Goal: Obtain resource: Obtain resource

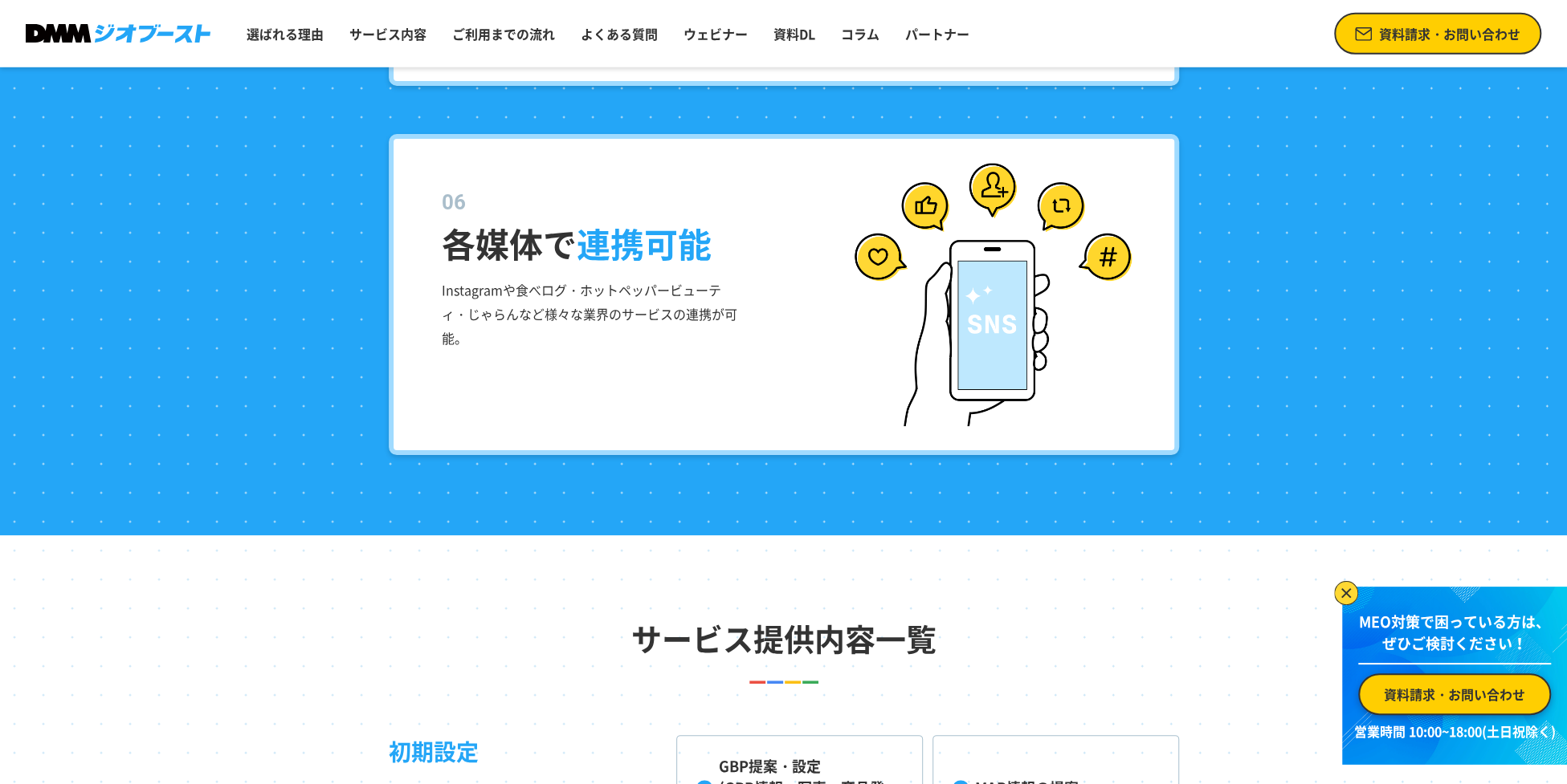
scroll to position [3542, 0]
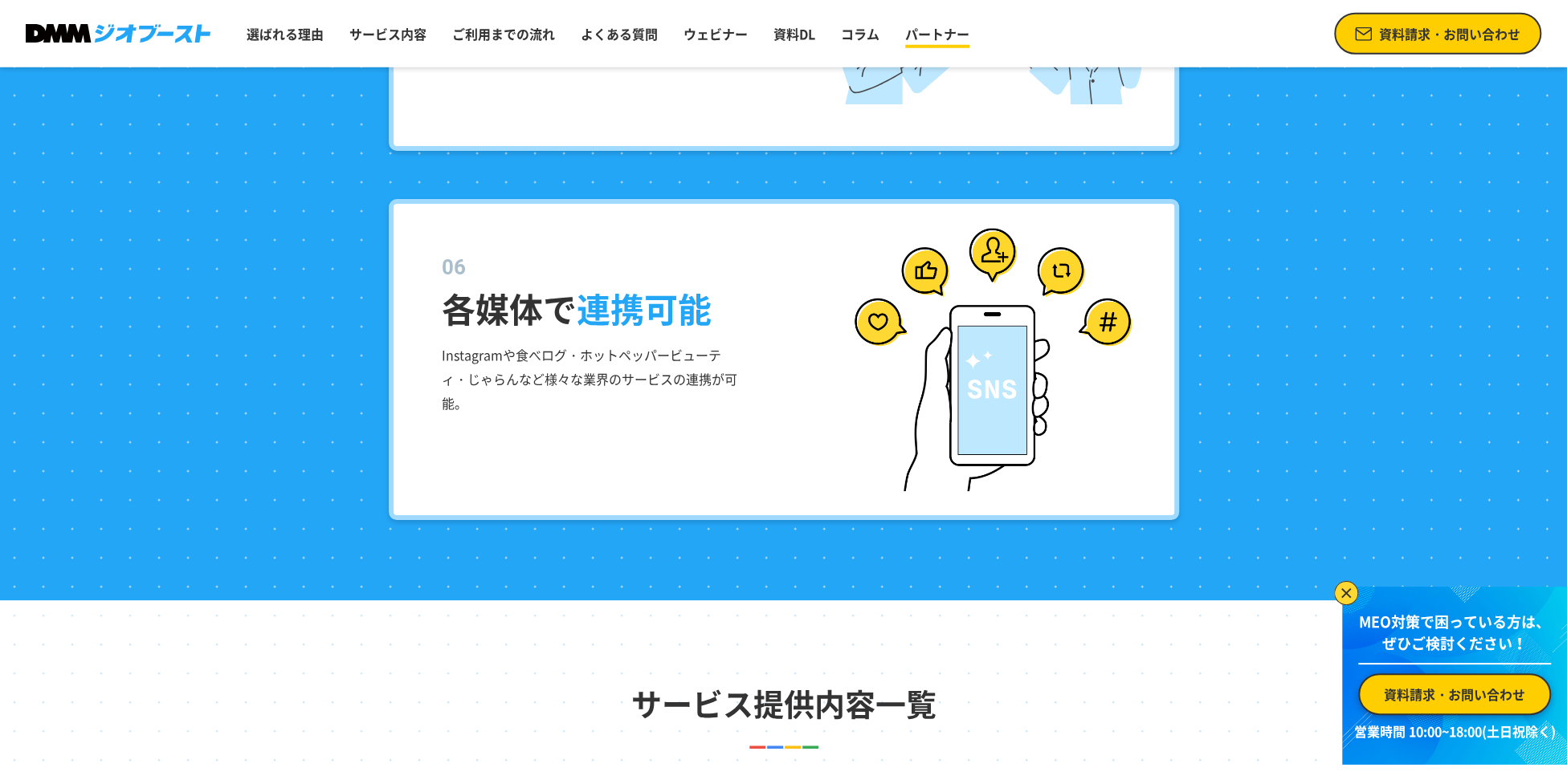
click at [965, 37] on link "パートナー" at bounding box center [938, 34] width 78 height 32
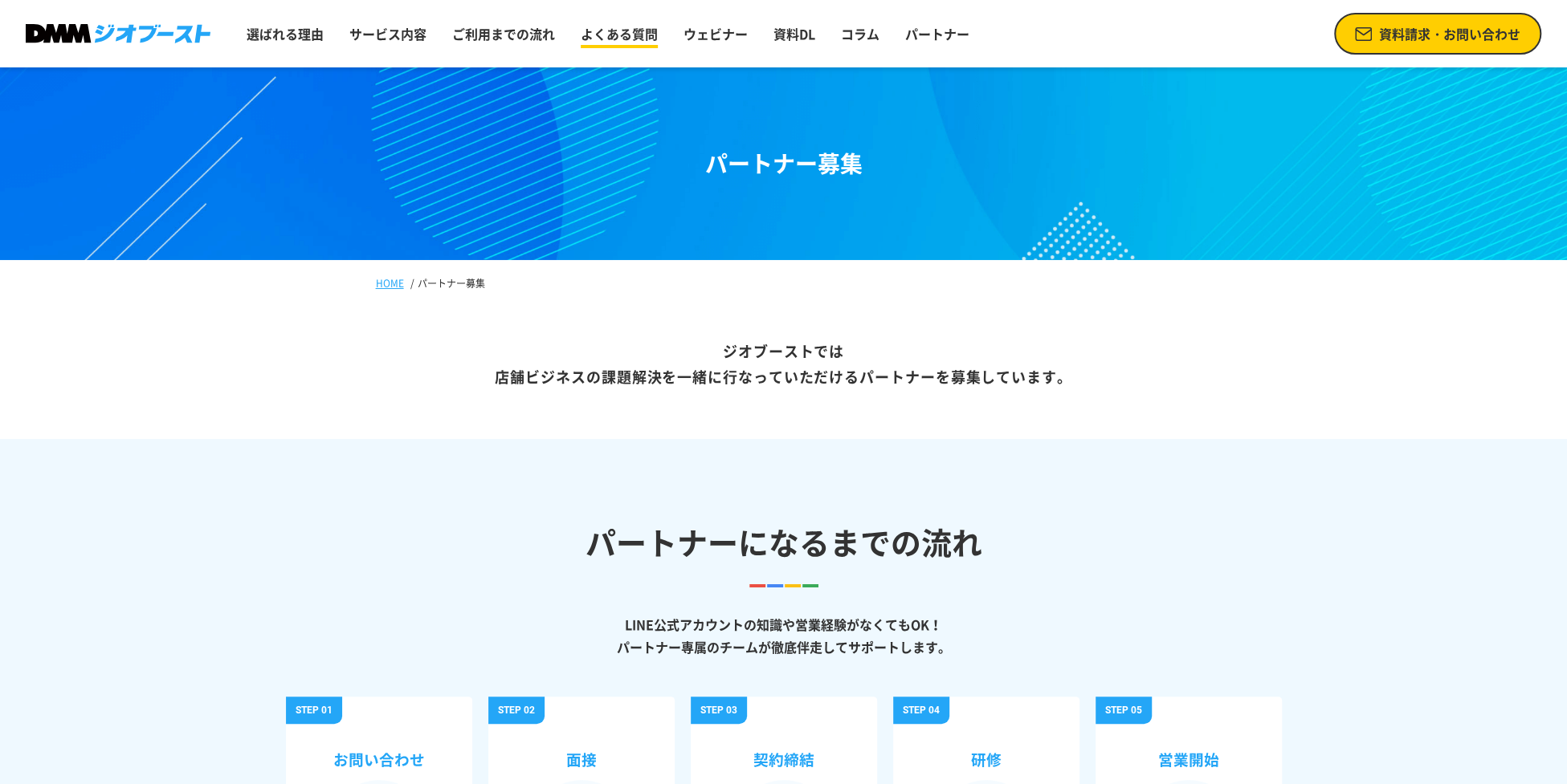
click at [637, 33] on link "よくある質問" at bounding box center [619, 34] width 90 height 32
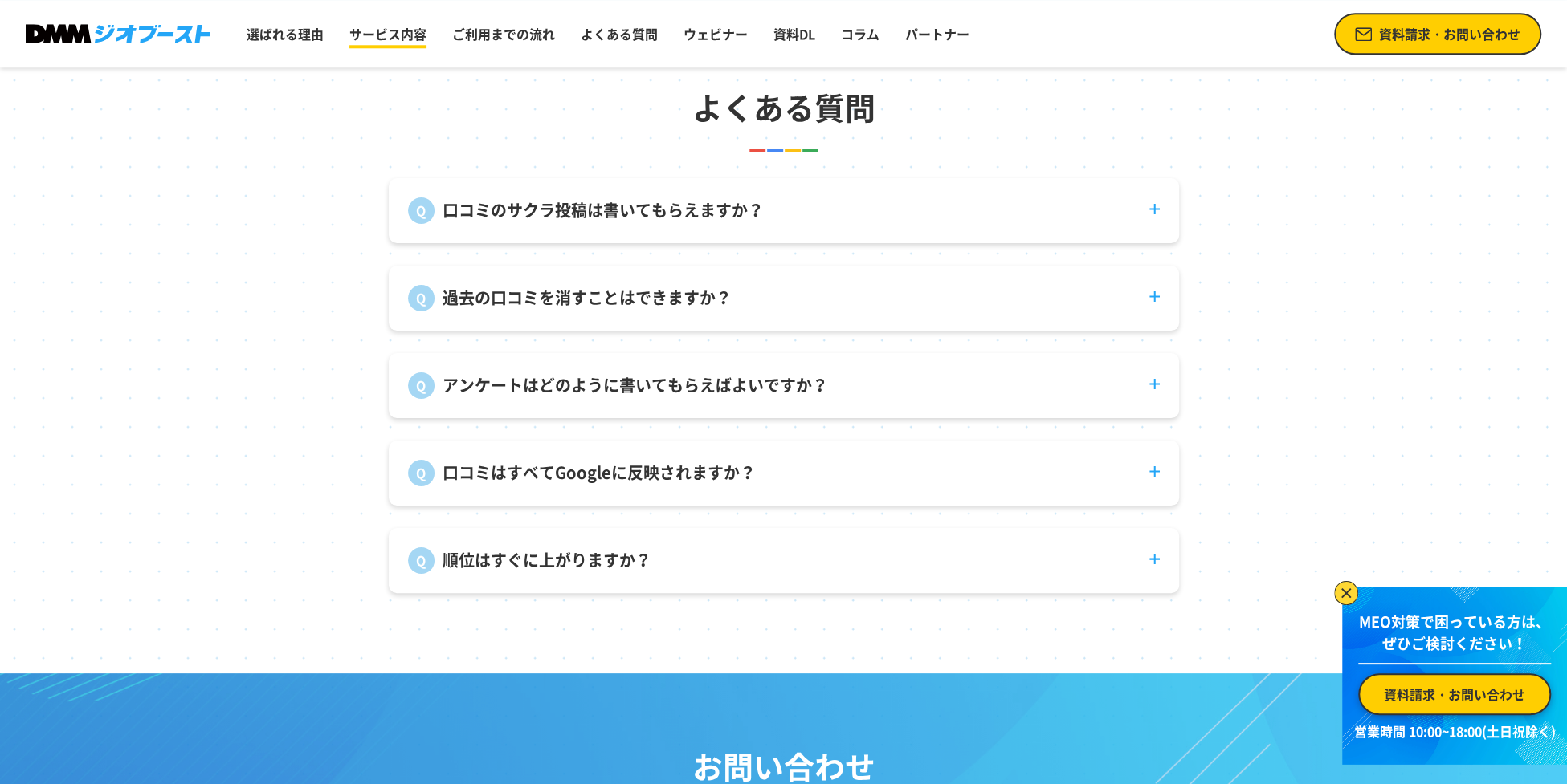
click at [409, 35] on link "サービス内容" at bounding box center [388, 34] width 90 height 32
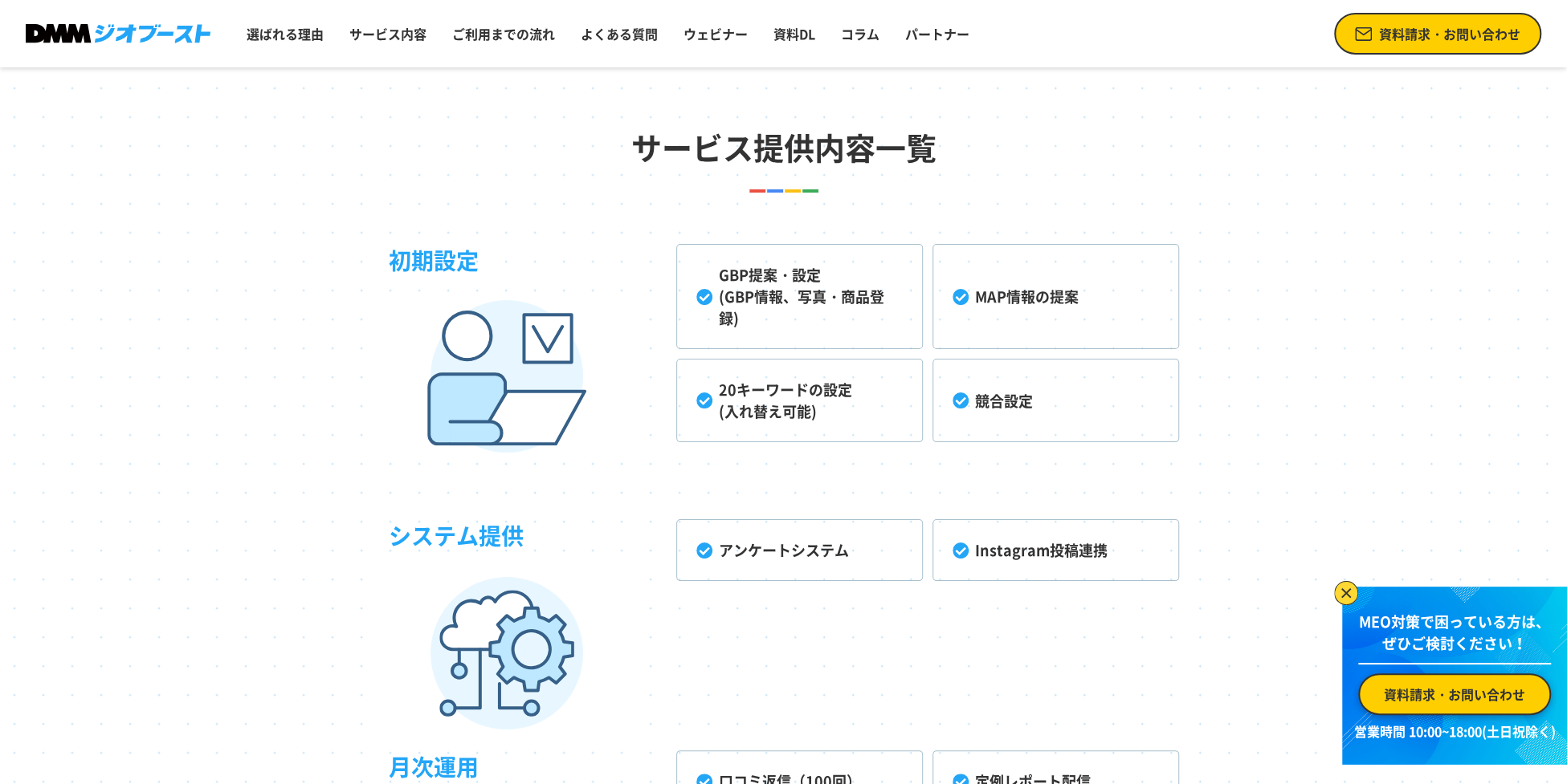
scroll to position [4094, 0]
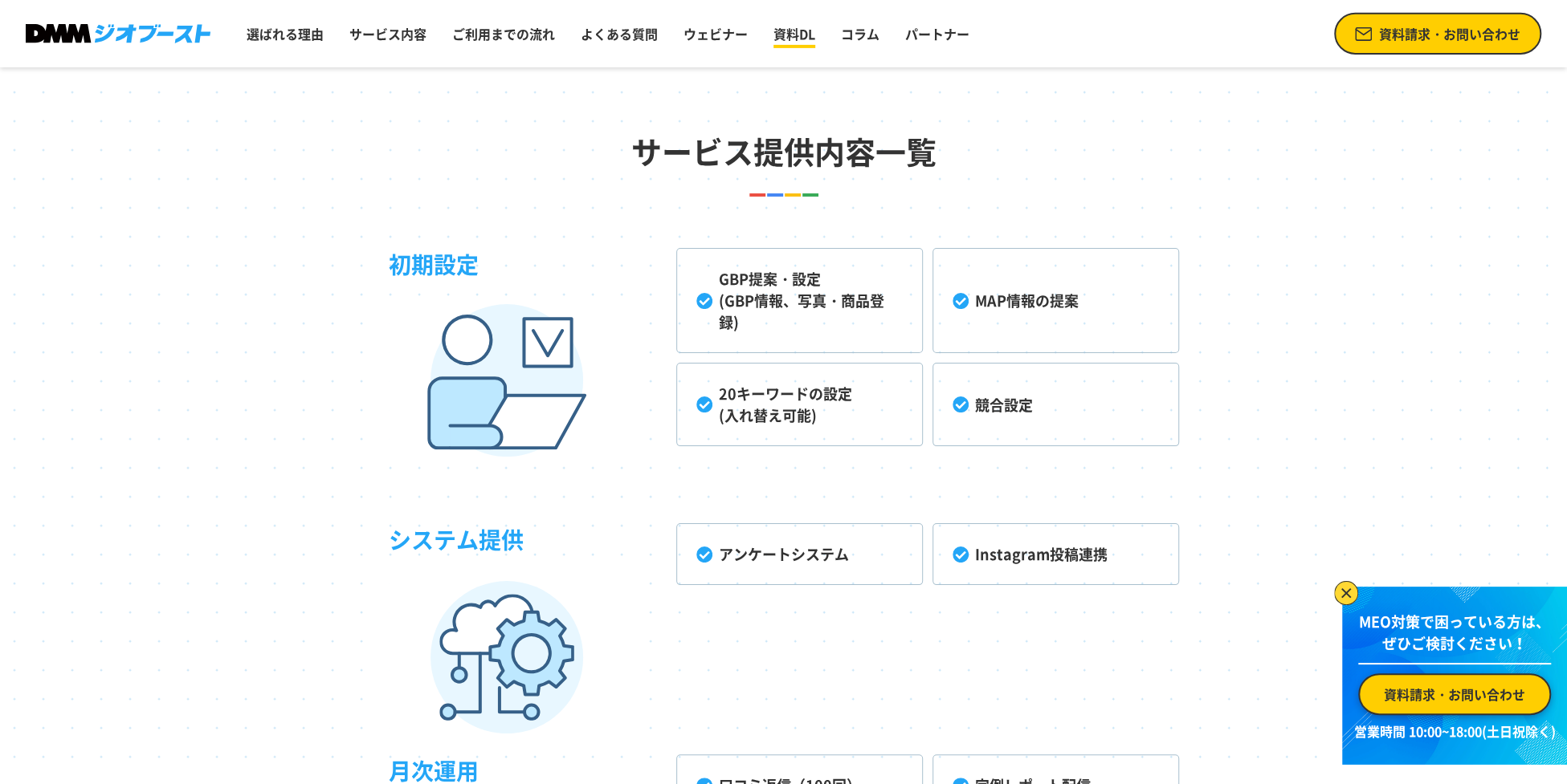
click at [817, 36] on link "資料DL" at bounding box center [794, 34] width 55 height 32
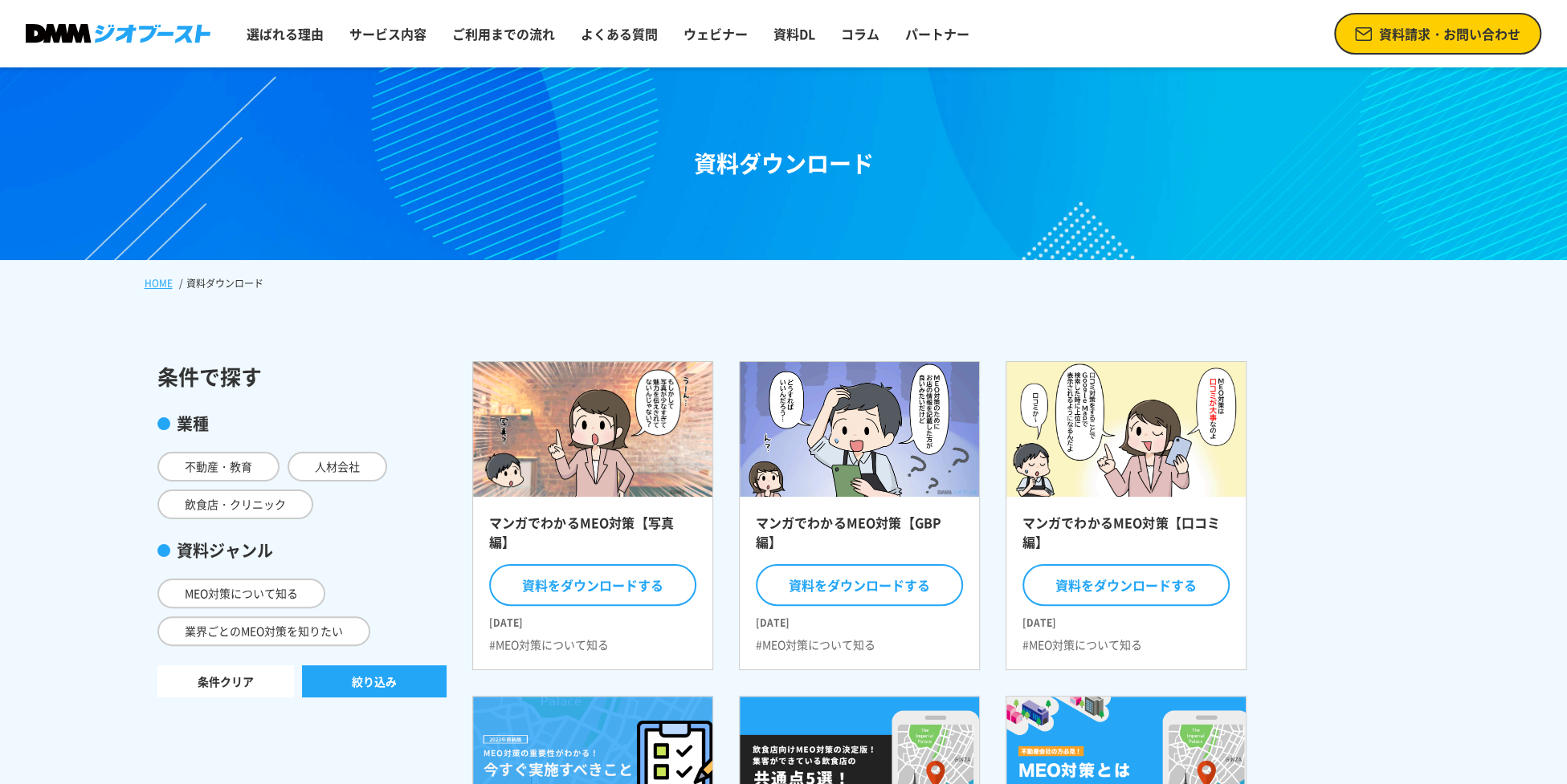
click at [179, 33] on img at bounding box center [118, 34] width 185 height 20
